Goal: Check status: Check status

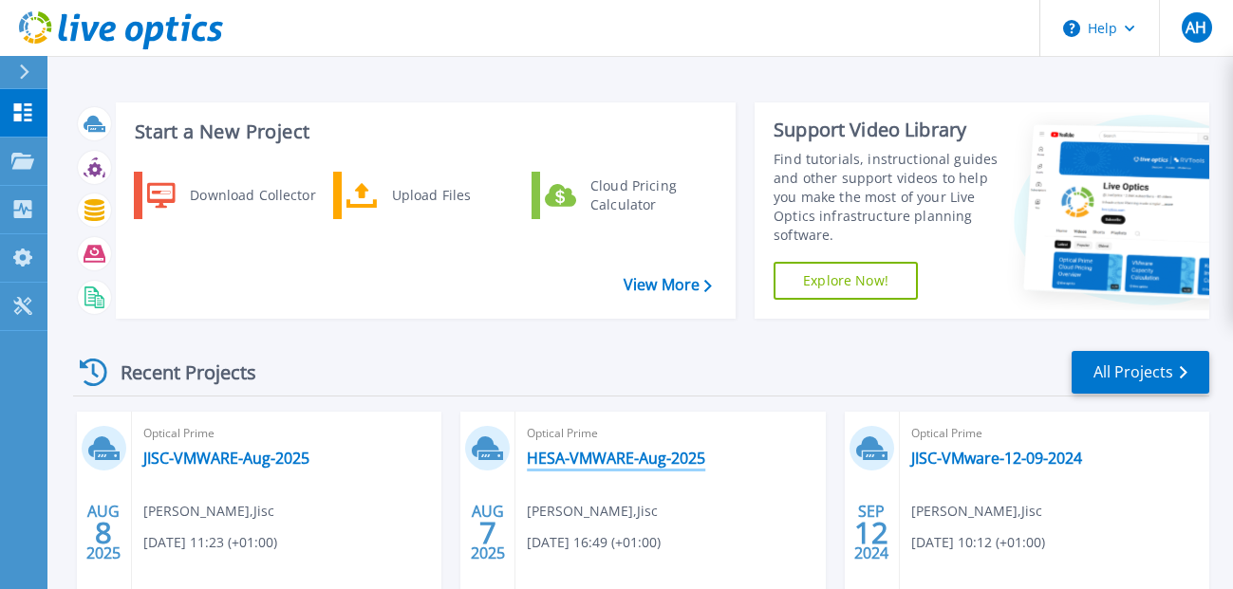
click at [574, 465] on link "HESA-VMWARE-Aug-2025" at bounding box center [616, 458] width 178 height 19
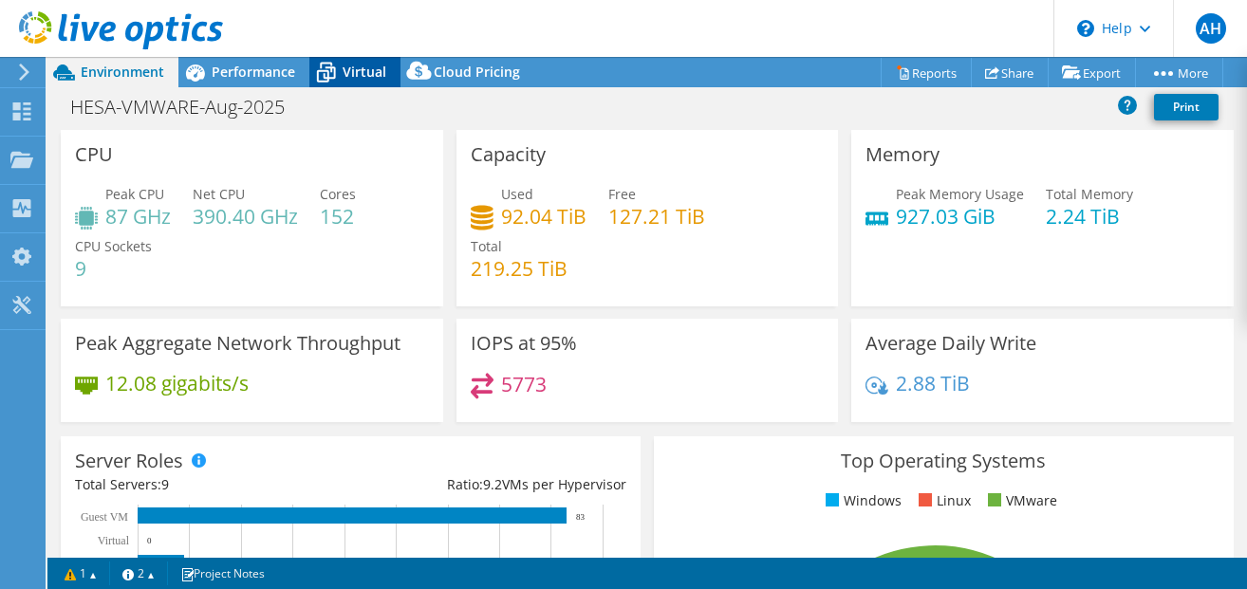
click at [362, 69] on span "Virtual" at bounding box center [365, 72] width 44 height 18
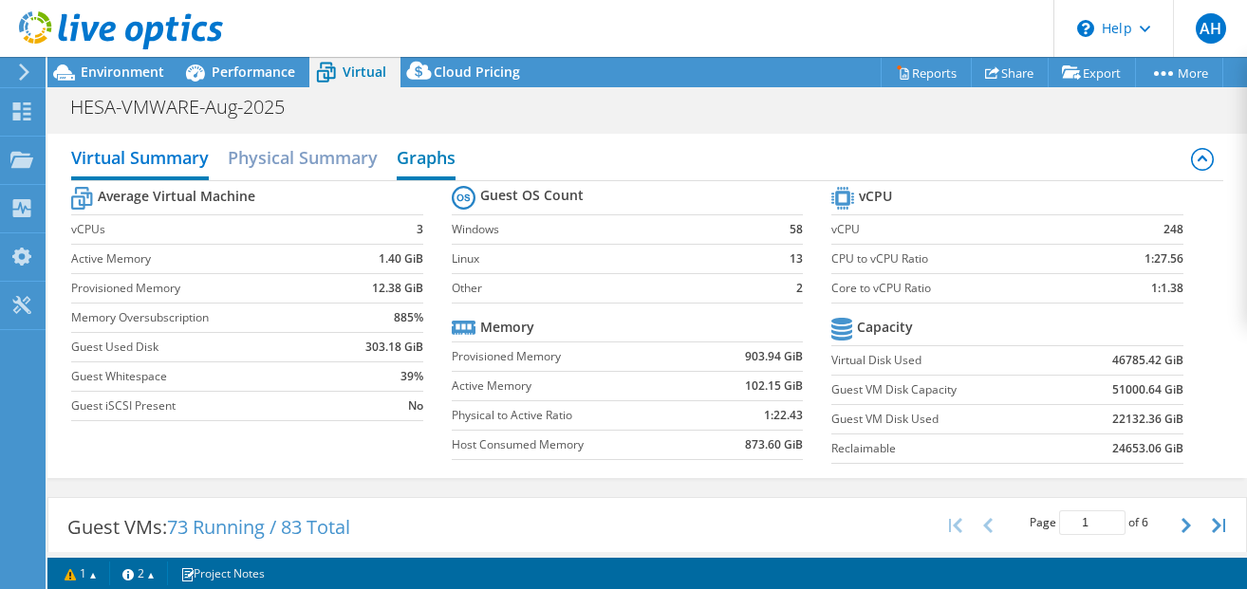
click at [421, 164] on h2 "Graphs" at bounding box center [426, 160] width 59 height 42
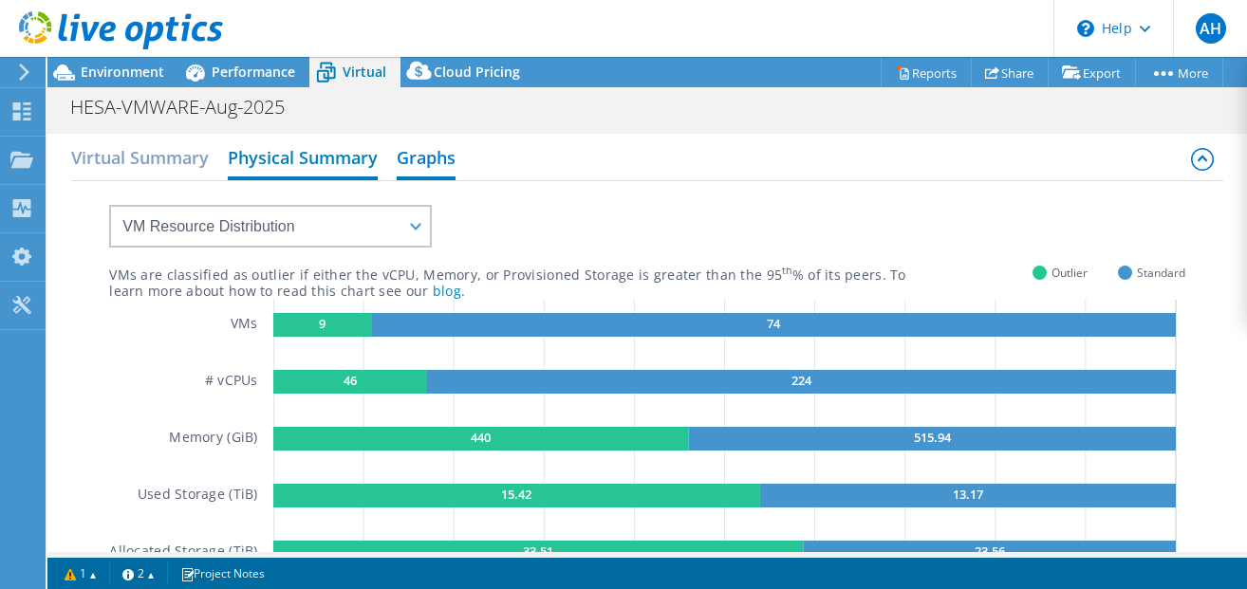
click at [323, 161] on h2 "Physical Summary" at bounding box center [303, 160] width 150 height 42
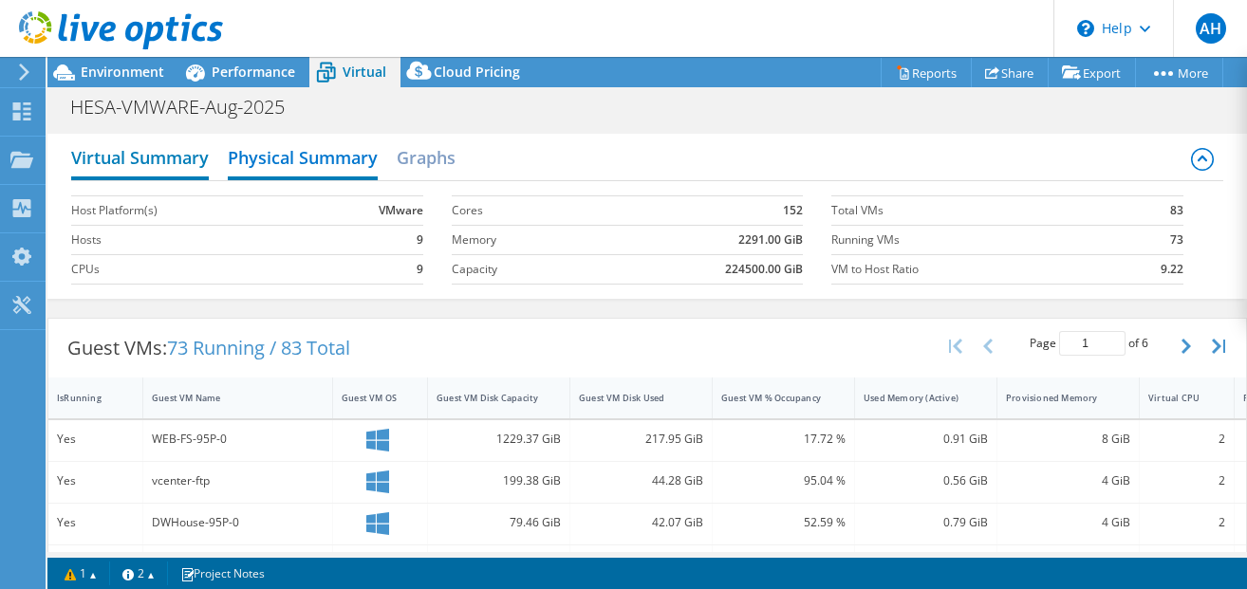
click at [145, 160] on h2 "Virtual Summary" at bounding box center [140, 160] width 138 height 42
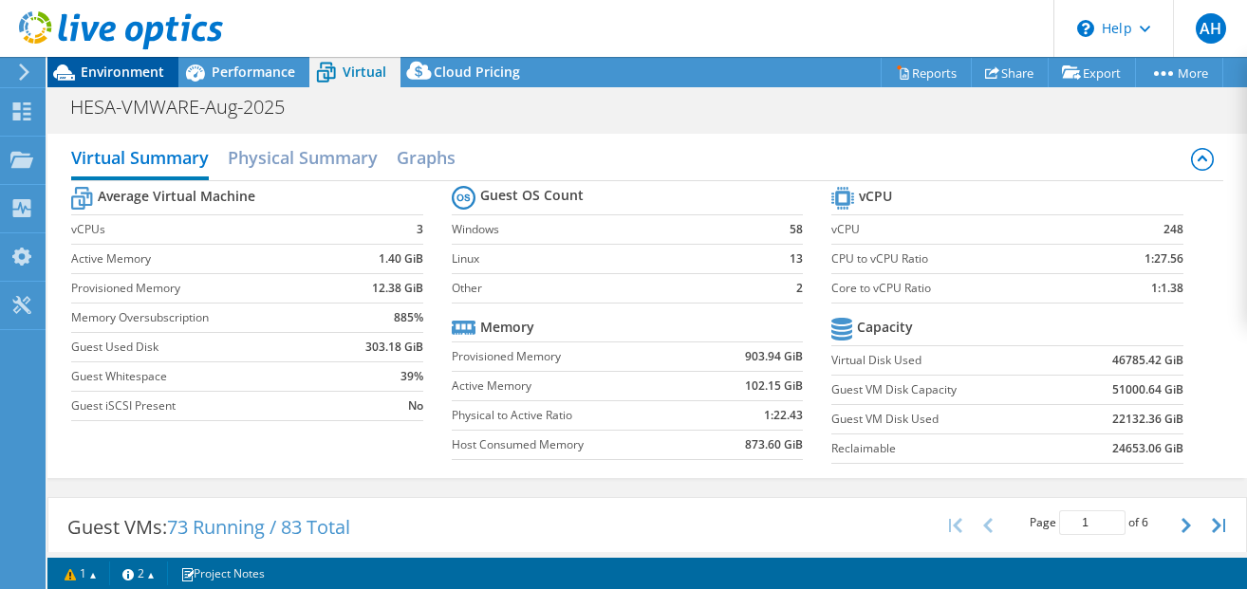
click at [141, 78] on span "Environment" at bounding box center [123, 72] width 84 height 18
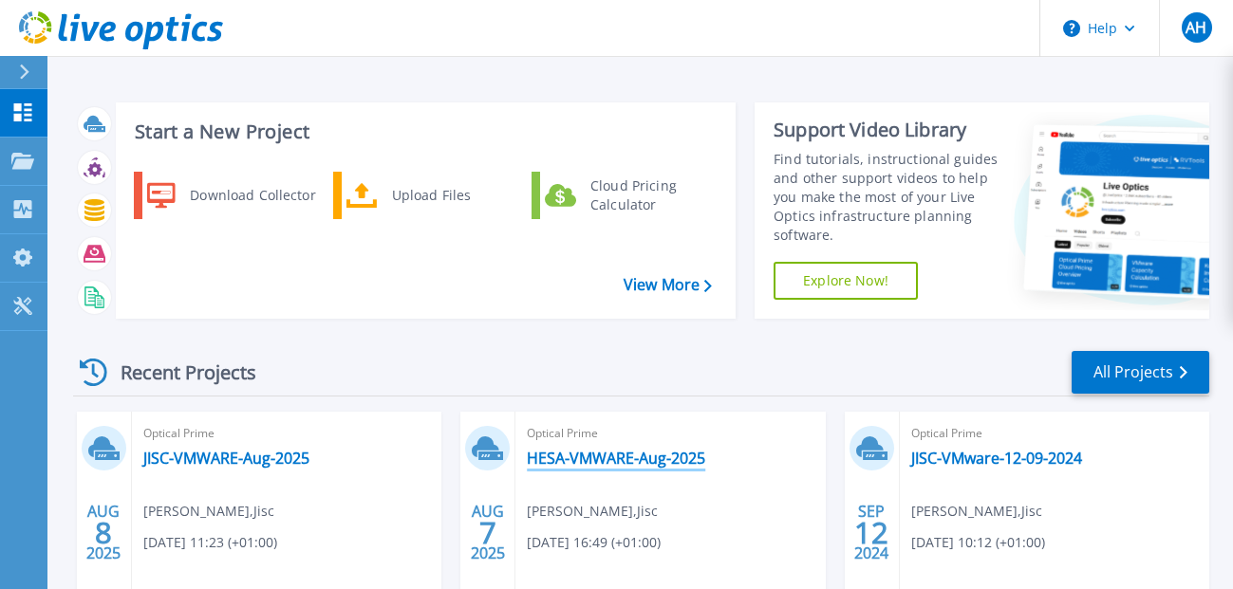
click at [602, 453] on link "HESA-VMWARE-Aug-2025" at bounding box center [616, 458] width 178 height 19
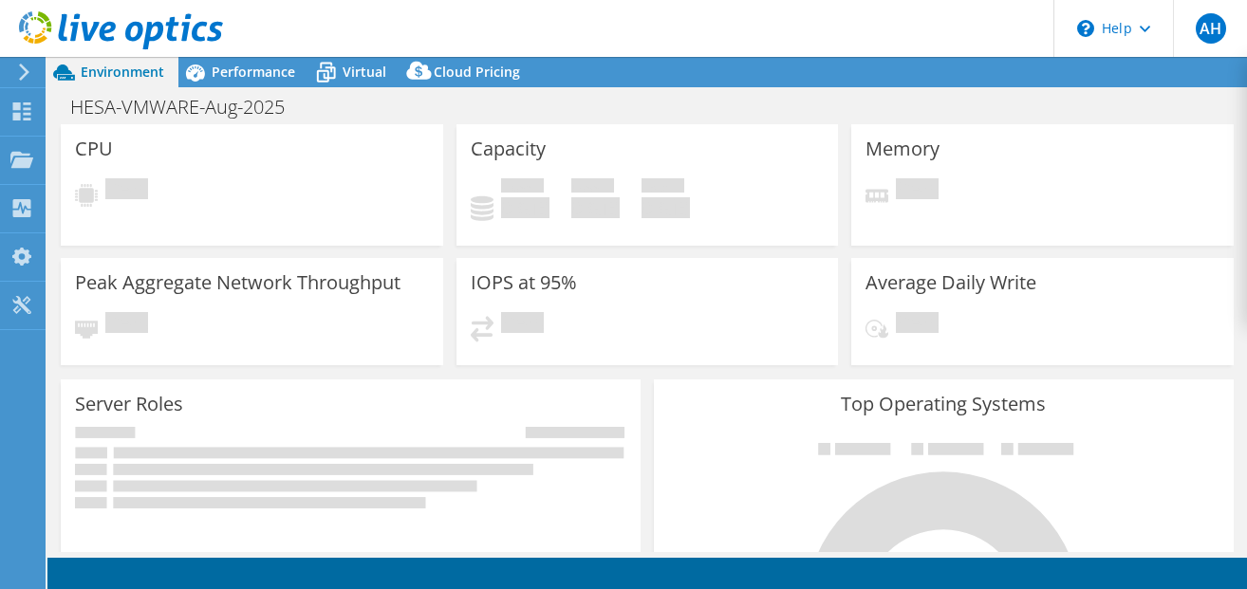
select select "USD"
